Goal: Find specific fact: Find specific fact

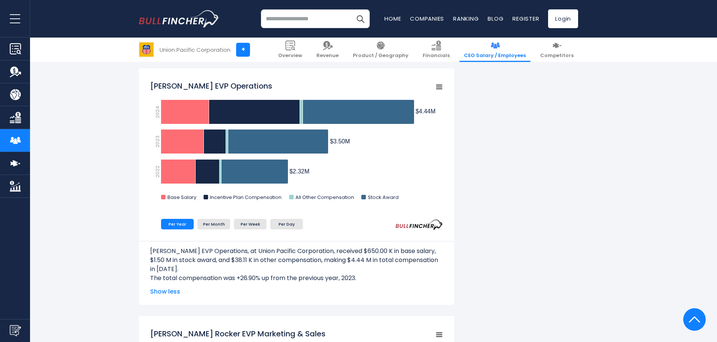
scroll to position [901, 0]
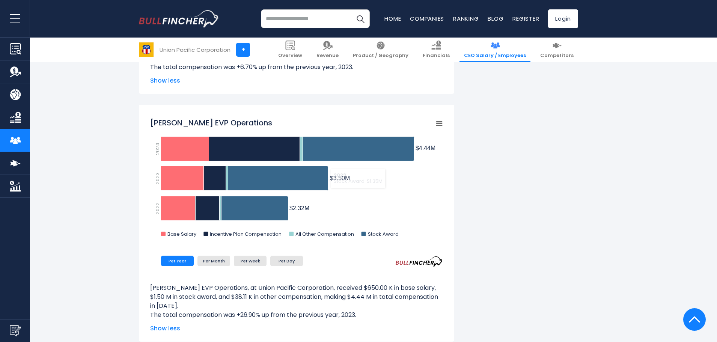
click at [206, 294] on p "[PERSON_NAME] EVP Operations, at Union Pacific Corporation, received $650.00 K …" at bounding box center [296, 296] width 293 height 27
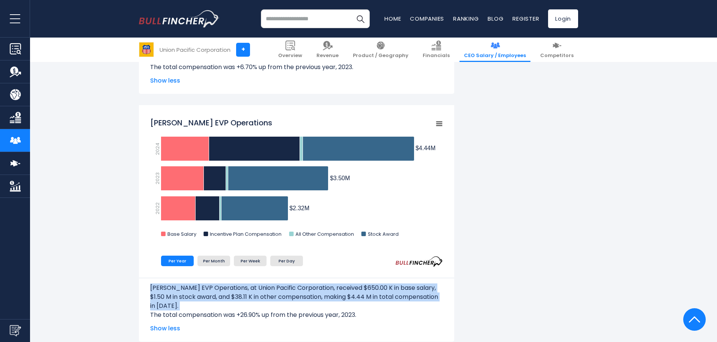
click at [206, 294] on p "[PERSON_NAME] EVP Operations, at Union Pacific Corporation, received $650.00 K …" at bounding box center [296, 296] width 293 height 27
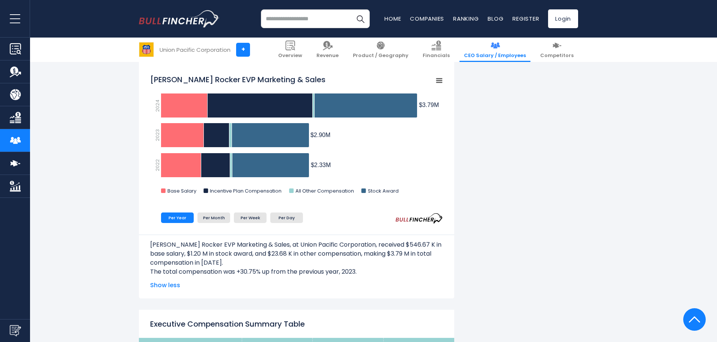
scroll to position [1276, 0]
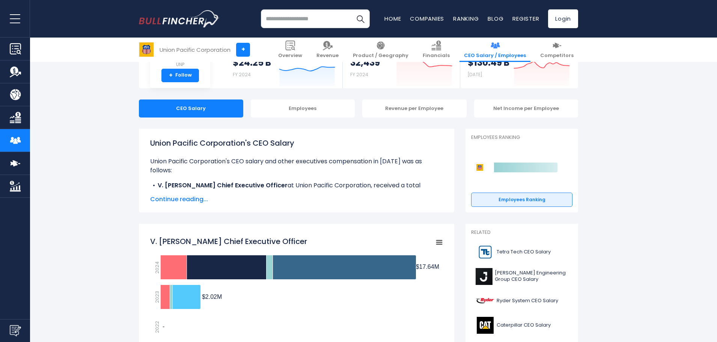
scroll to position [113, 0]
